Goal: Information Seeking & Learning: Learn about a topic

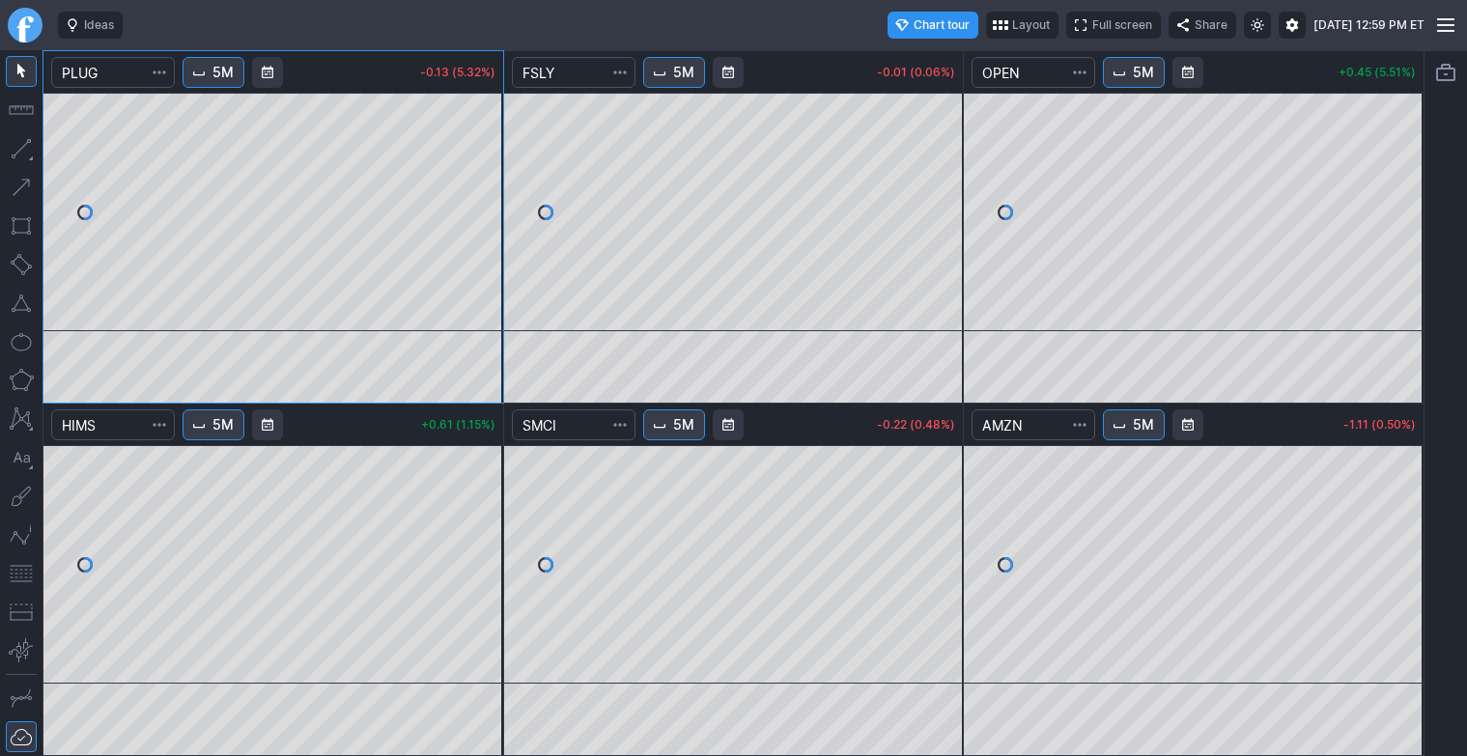
click at [22, 35] on link "Finviz.com" at bounding box center [25, 25] width 35 height 35
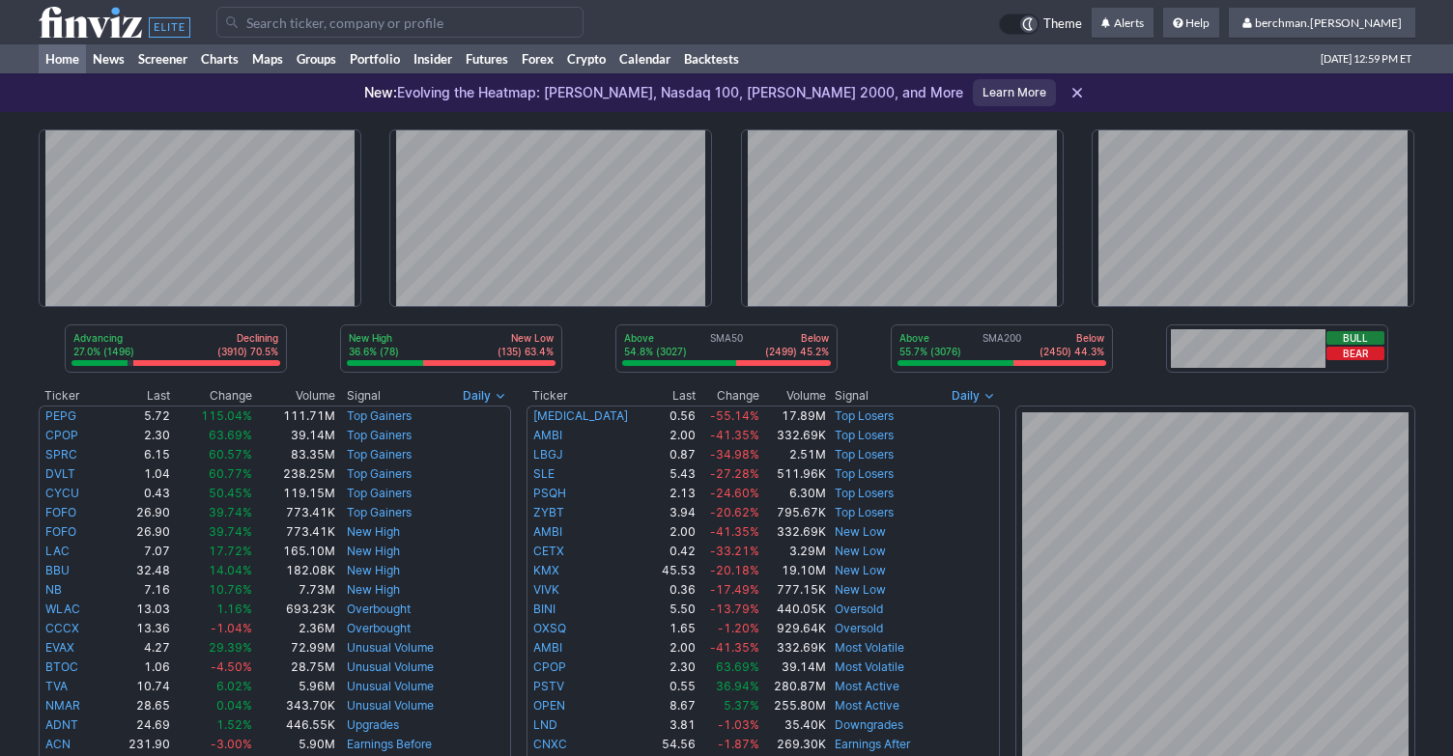
click at [478, 23] on input "Search" at bounding box center [399, 22] width 367 height 31
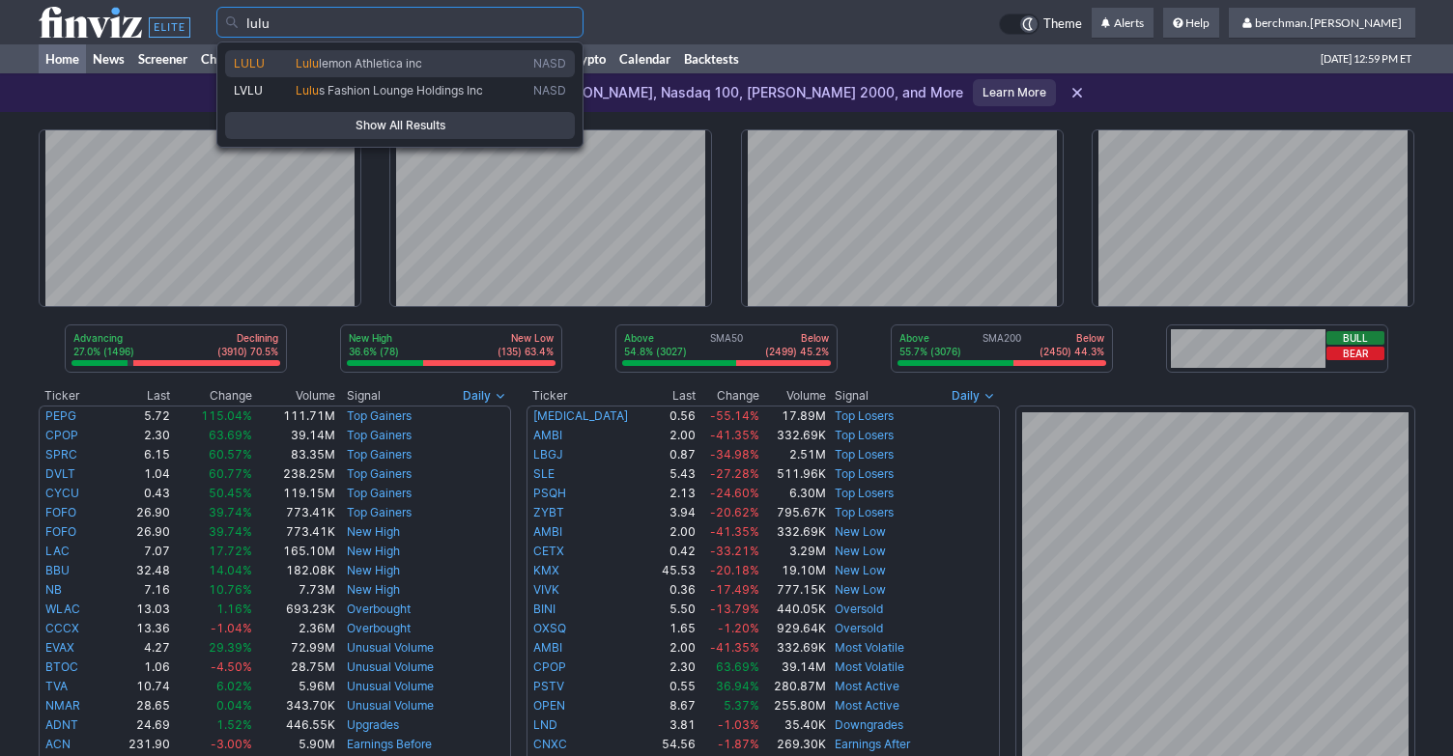
click at [459, 61] on span "Lulu lemon Athletica inc" at bounding box center [411, 64] width 238 height 16
type input "LULU"
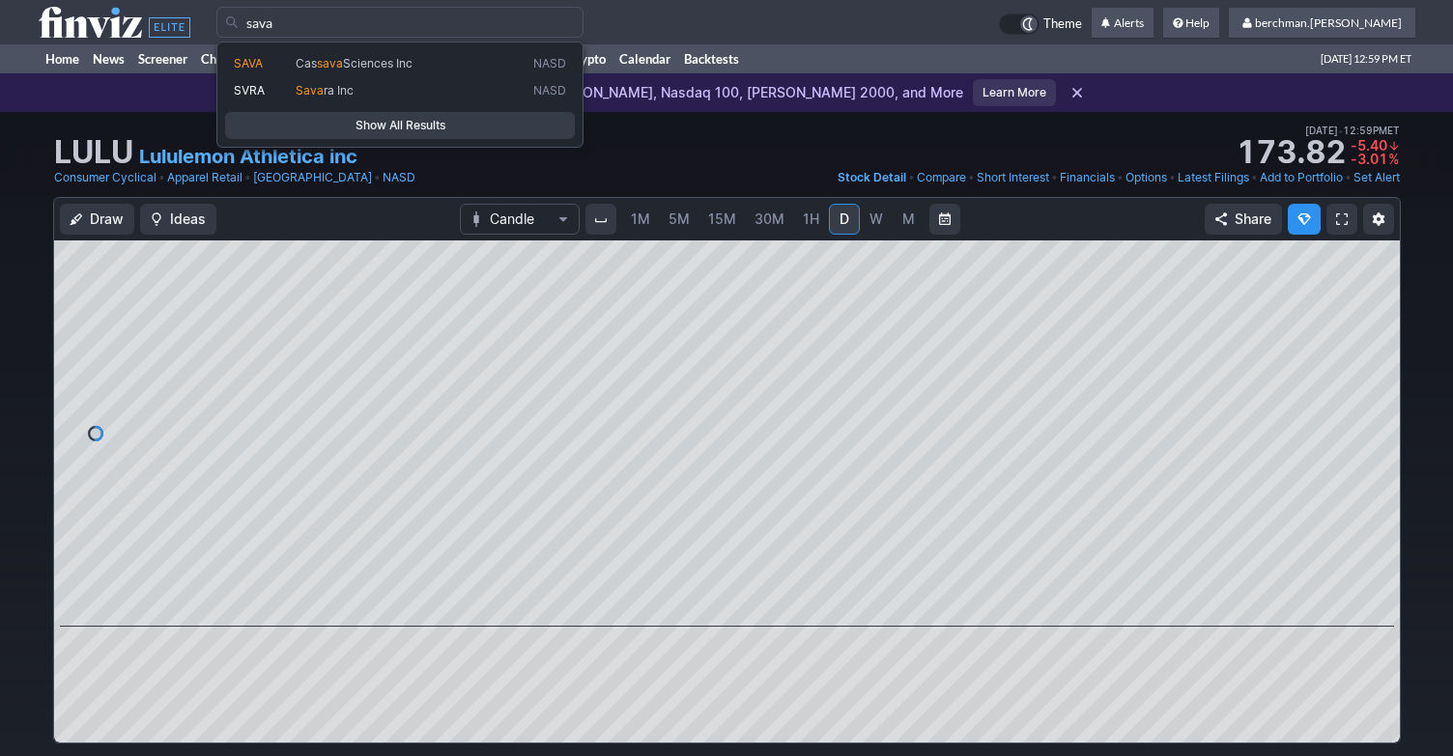
type input "sava"
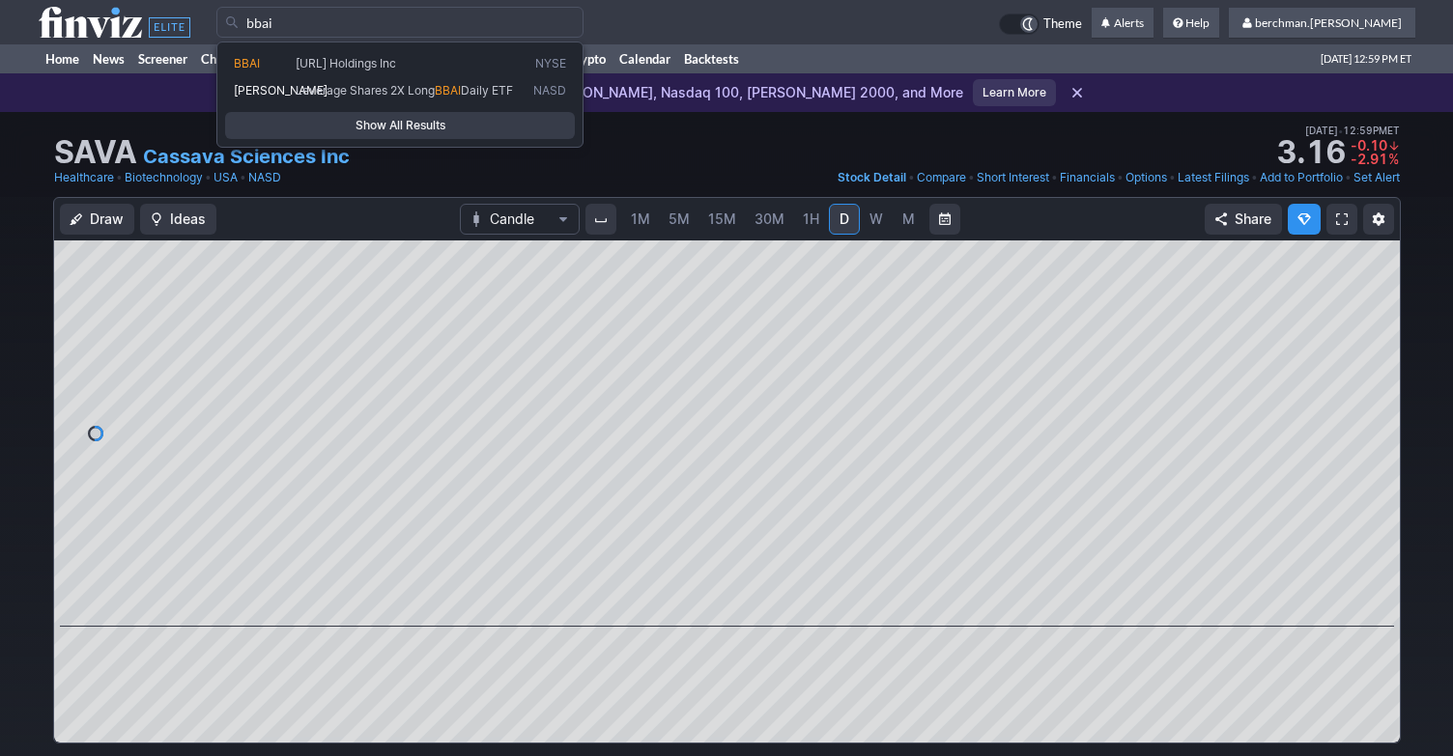
type input "bbai"
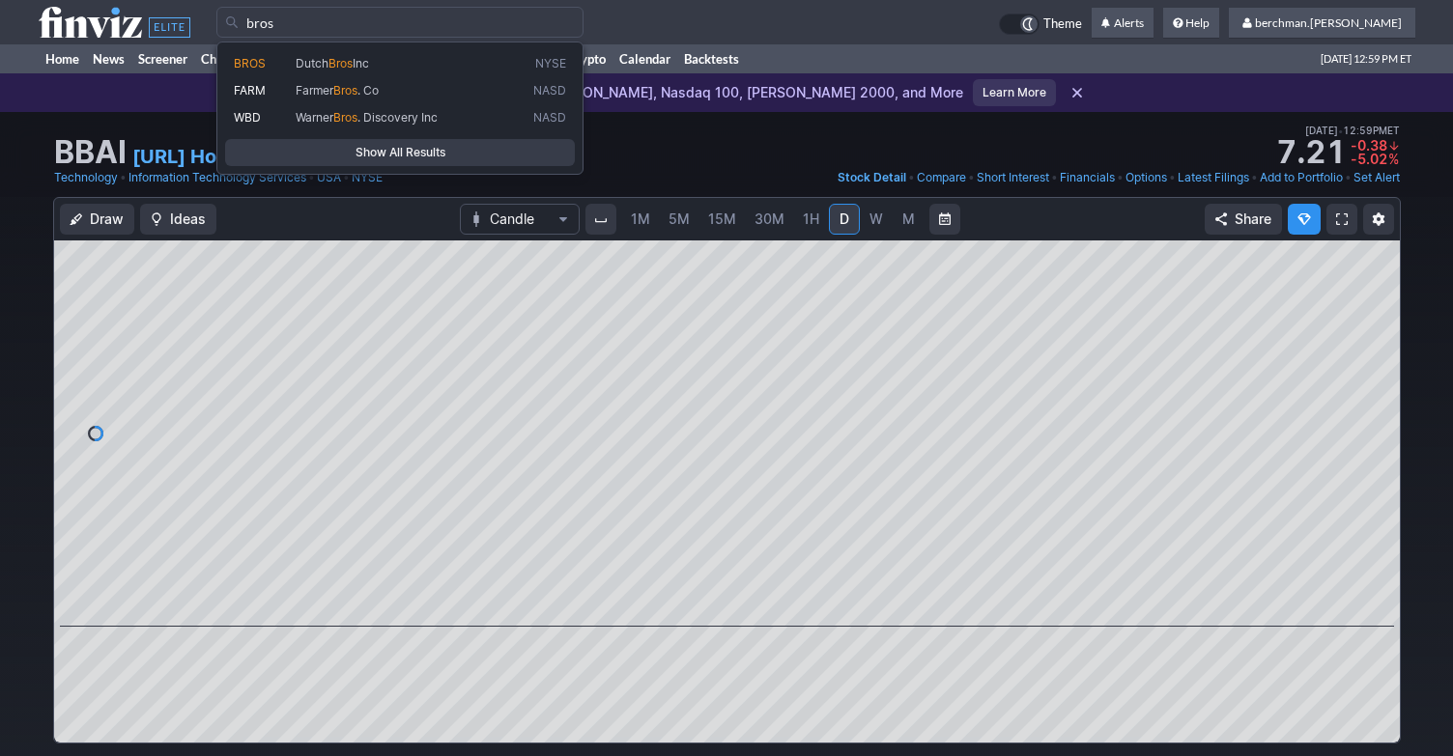
type input "bros"
